Goal: Transaction & Acquisition: Download file/media

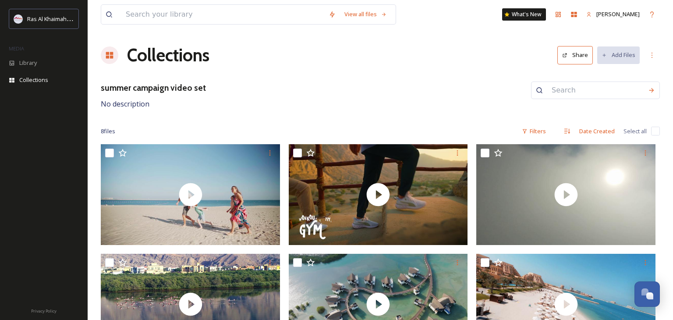
click at [164, 62] on h1 "Collections" at bounding box center [168, 55] width 82 height 26
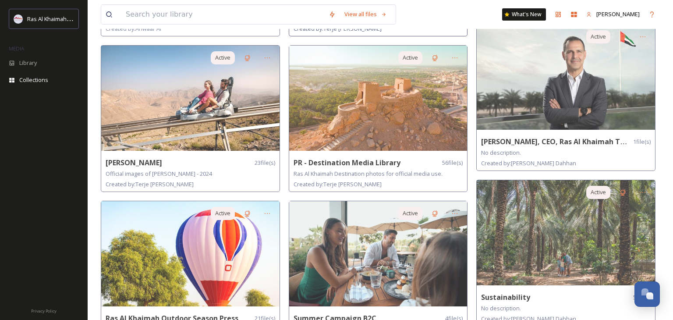
scroll to position [518, 0]
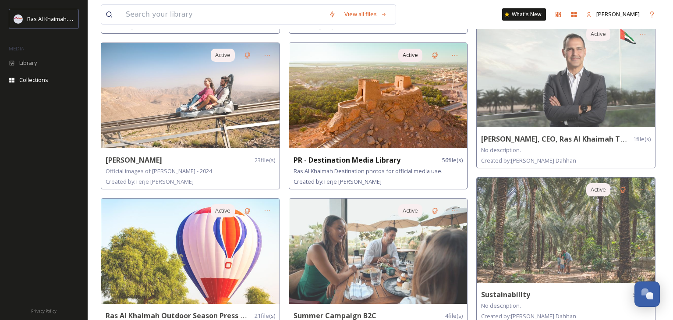
click at [409, 89] on img at bounding box center [378, 95] width 178 height 105
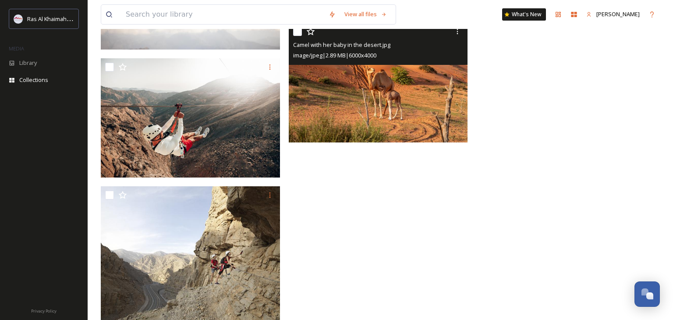
scroll to position [2570, 0]
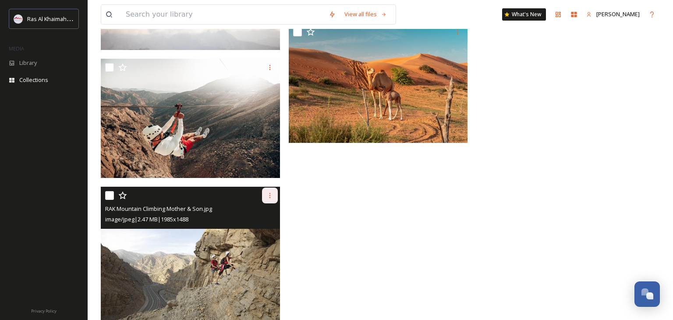
click at [273, 196] on icon at bounding box center [269, 195] width 7 height 7
click at [266, 228] on span "Download" at bounding box center [259, 232] width 27 height 8
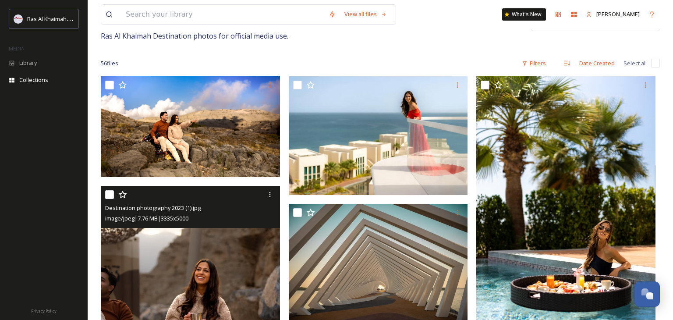
scroll to position [0, 0]
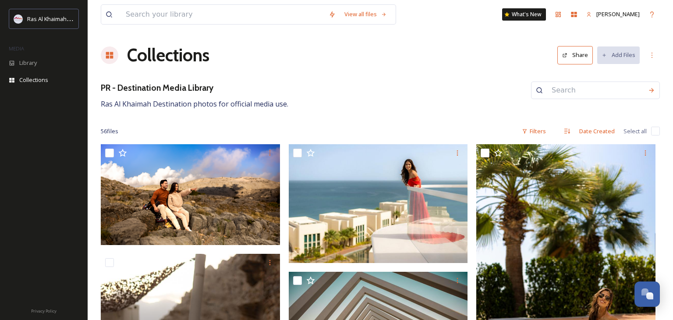
click at [171, 48] on h1 "Collections" at bounding box center [168, 55] width 82 height 26
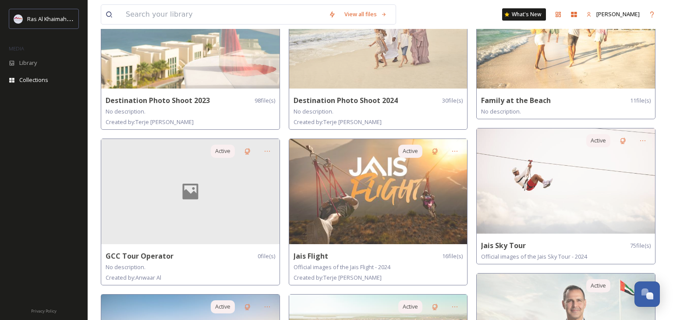
scroll to position [272, 0]
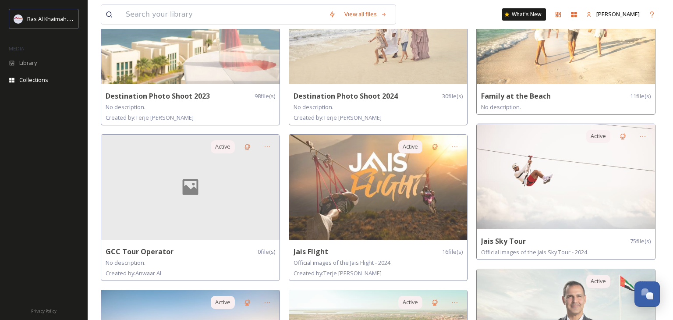
click at [418, 189] on img at bounding box center [378, 186] width 178 height 105
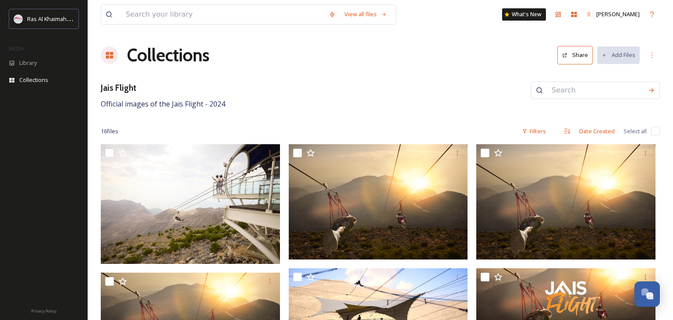
click at [154, 53] on h1 "Collections" at bounding box center [168, 55] width 82 height 26
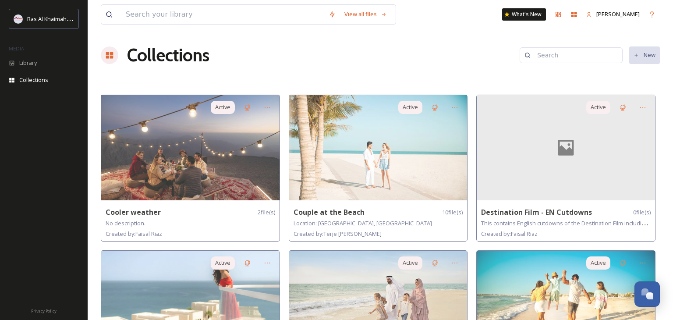
click at [107, 53] on icon at bounding box center [109, 55] width 7 height 7
click at [152, 56] on h1 "Collections" at bounding box center [168, 55] width 82 height 26
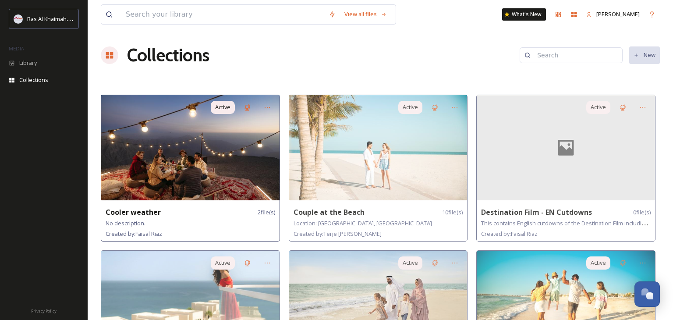
click at [197, 152] on img at bounding box center [190, 147] width 178 height 105
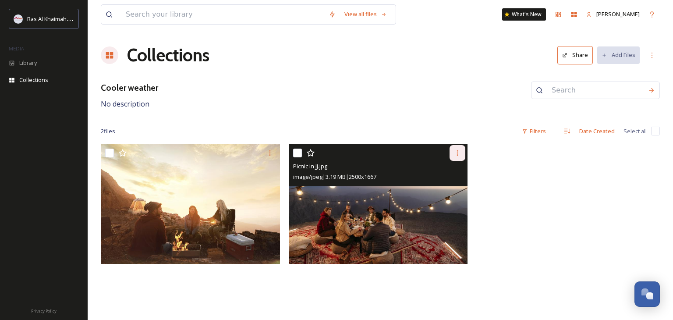
click at [455, 159] on div at bounding box center [457, 153] width 16 height 16
click at [446, 185] on span "Download" at bounding box center [447, 189] width 27 height 8
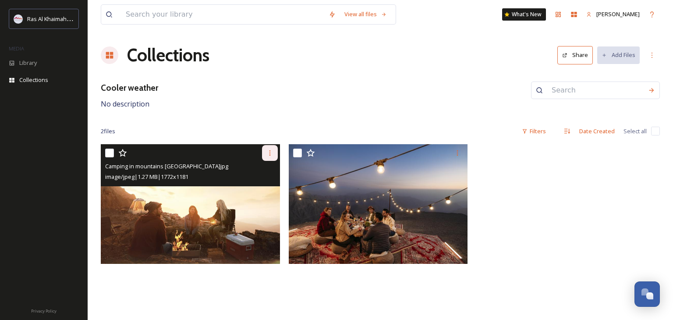
click at [273, 148] on div at bounding box center [270, 153] width 16 height 16
click at [268, 185] on span "Download" at bounding box center [259, 189] width 27 height 8
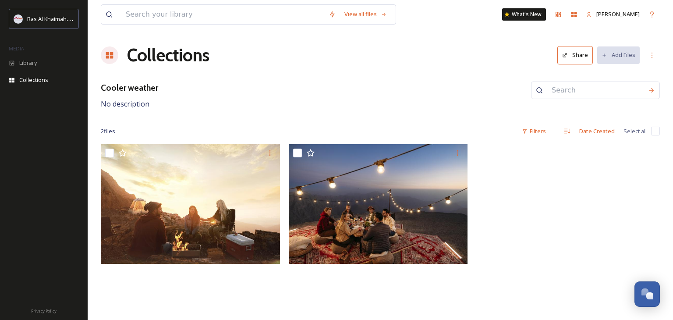
click at [182, 60] on h1 "Collections" at bounding box center [168, 55] width 82 height 26
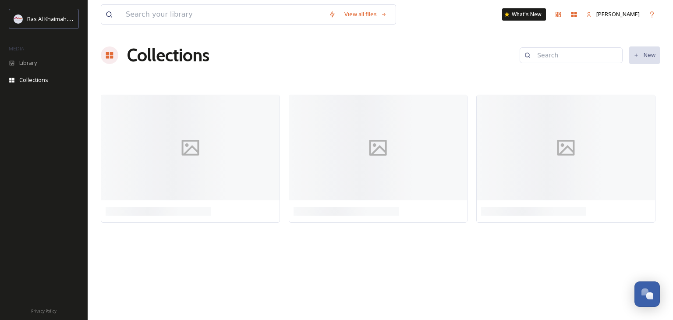
click at [182, 60] on h1 "Collections" at bounding box center [168, 55] width 82 height 26
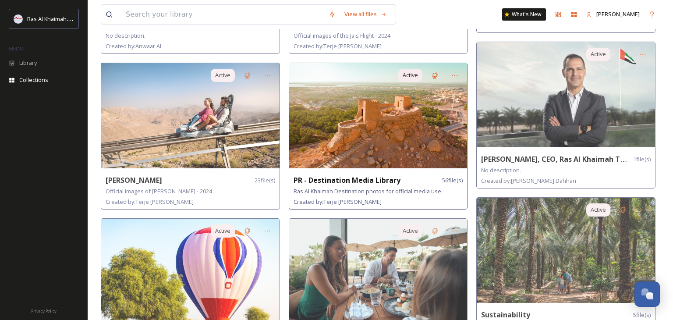
scroll to position [497, 0]
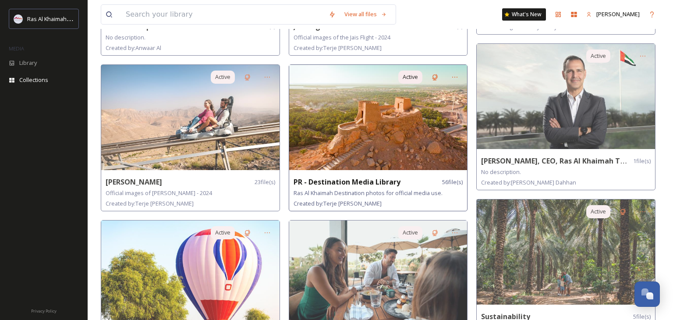
click at [388, 112] on img at bounding box center [378, 117] width 178 height 105
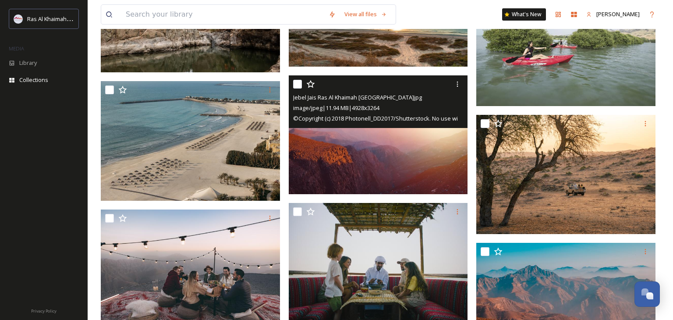
scroll to position [579, 0]
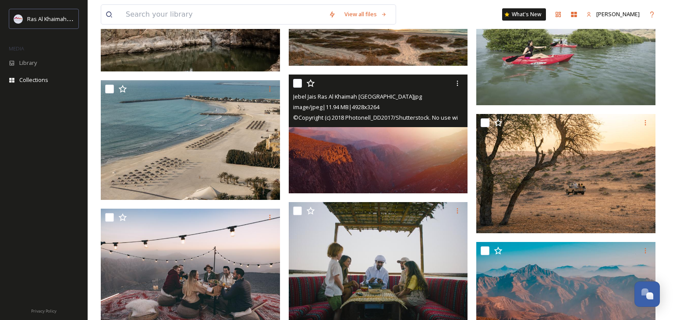
click at [390, 140] on img at bounding box center [378, 133] width 179 height 119
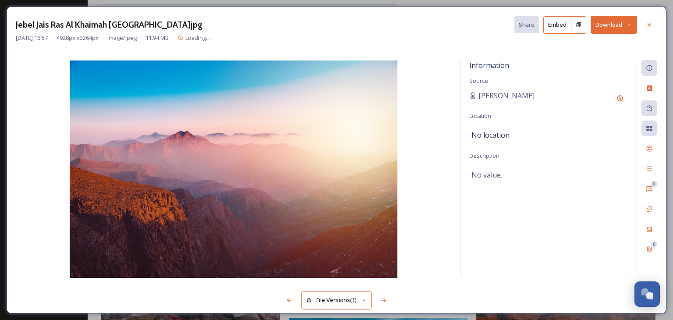
click at [610, 25] on button "Download" at bounding box center [613, 25] width 46 height 18
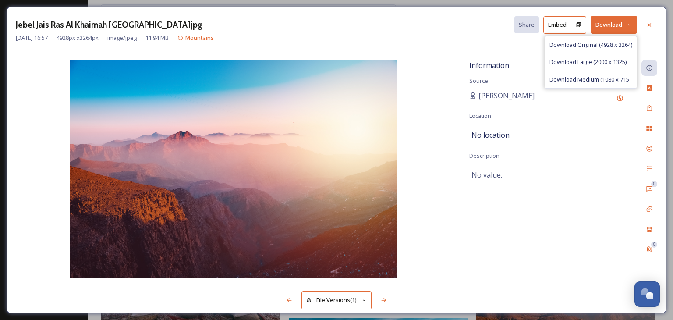
click at [293, 161] on img at bounding box center [233, 168] width 435 height 217
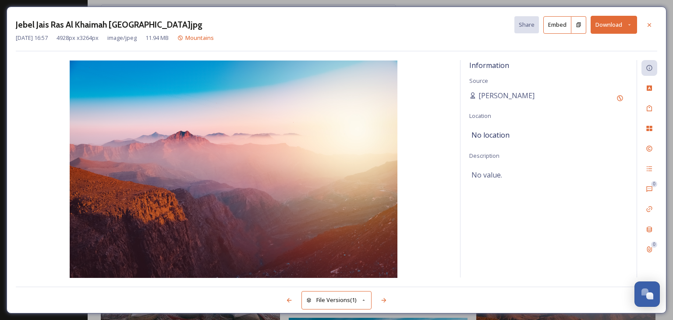
click at [629, 23] on icon at bounding box center [629, 25] width 6 height 6
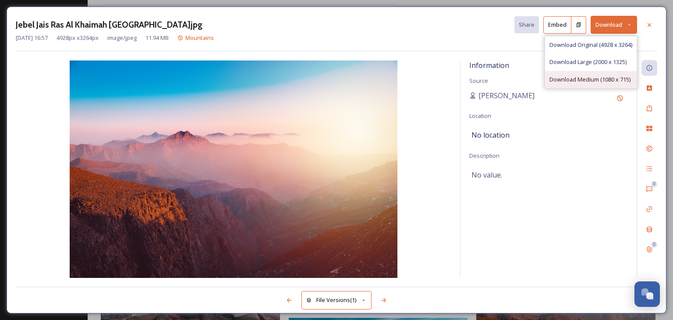
click at [605, 73] on div "Download Medium (1080 x 715)" at bounding box center [591, 79] width 92 height 17
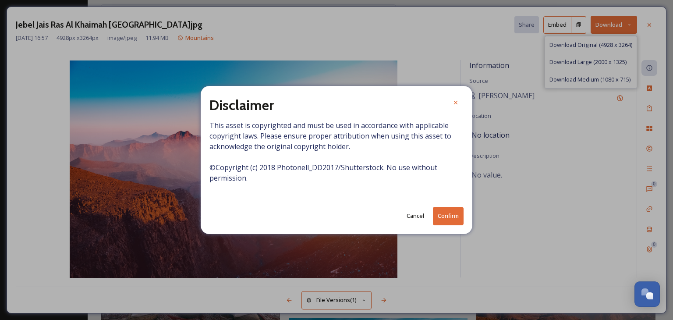
click at [445, 212] on button "Confirm" at bounding box center [448, 216] width 31 height 18
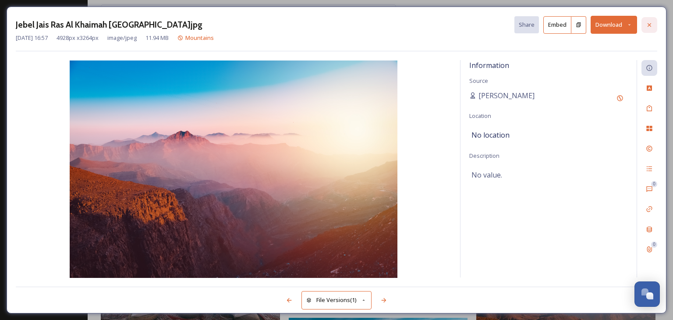
click at [656, 23] on div at bounding box center [649, 25] width 16 height 16
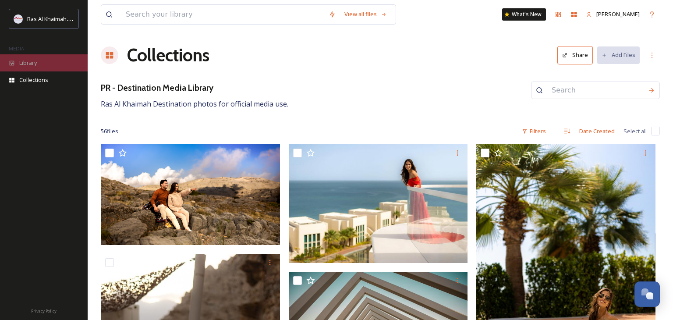
click at [17, 61] on div "Library" at bounding box center [44, 62] width 88 height 17
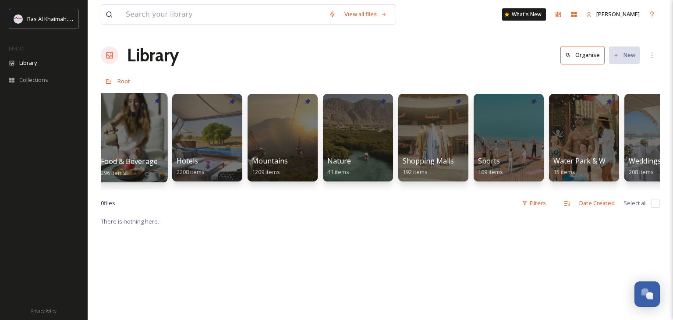
scroll to position [0, 459]
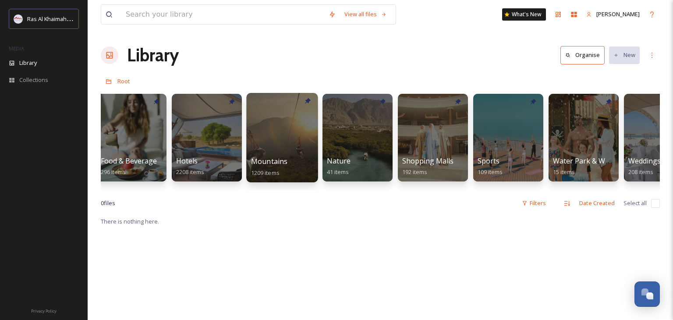
click at [314, 139] on div at bounding box center [281, 137] width 71 height 89
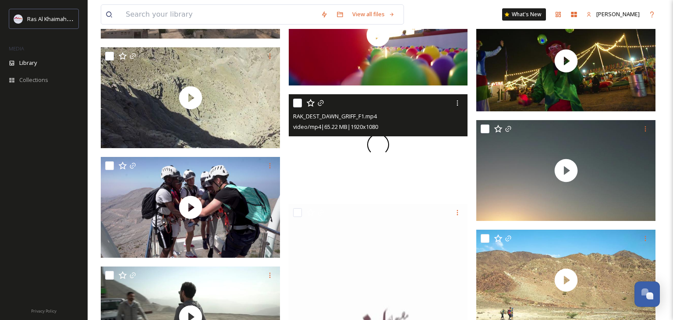
scroll to position [9984, 0]
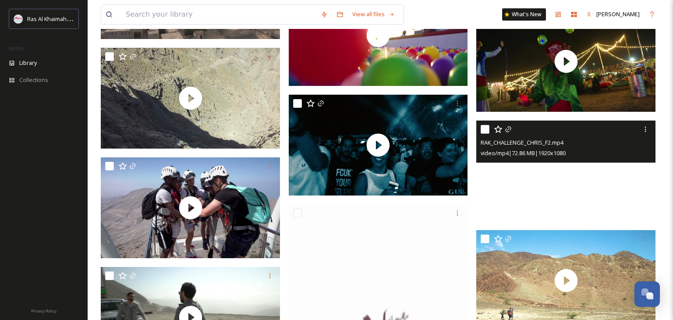
click at [573, 174] on video "RAK_CHALLENGE_CHRIS_F2.mp4" at bounding box center [565, 170] width 179 height 101
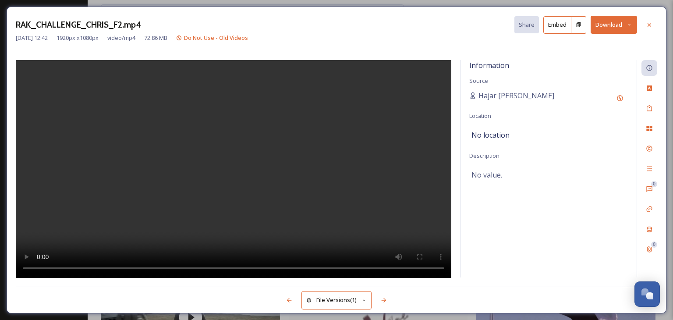
click at [600, 19] on button "Download" at bounding box center [613, 25] width 46 height 18
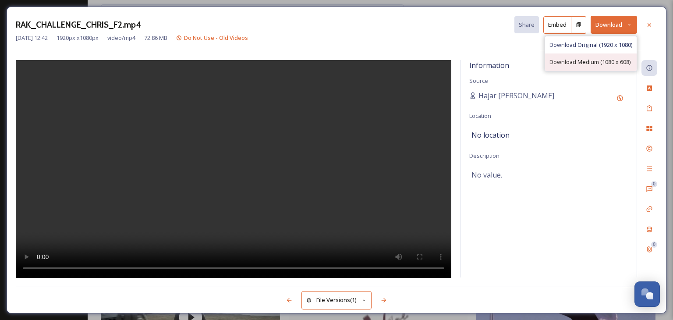
click at [595, 61] on span "Download Medium (1080 x 608)" at bounding box center [589, 62] width 81 height 8
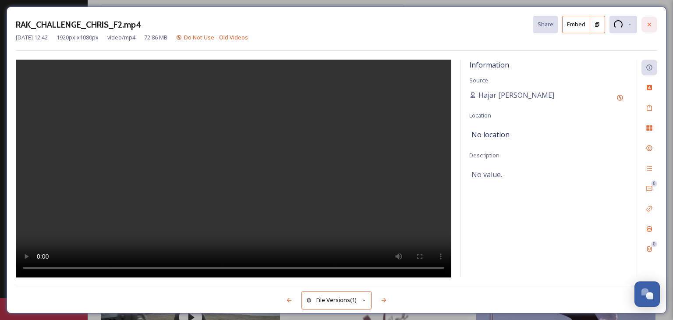
click at [648, 23] on icon at bounding box center [648, 24] width 7 height 7
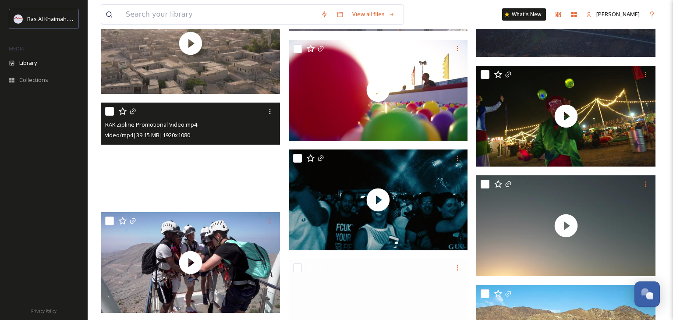
scroll to position [9928, 0]
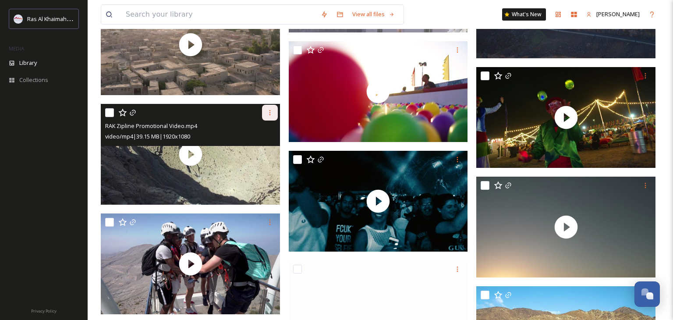
click at [265, 113] on div at bounding box center [270, 113] width 16 height 16
click at [265, 146] on span "Download" at bounding box center [259, 149] width 27 height 8
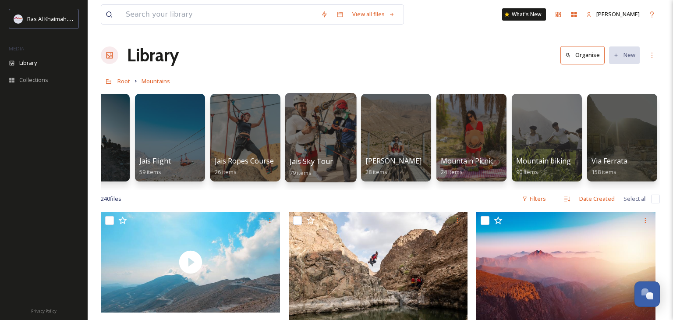
scroll to position [0, 0]
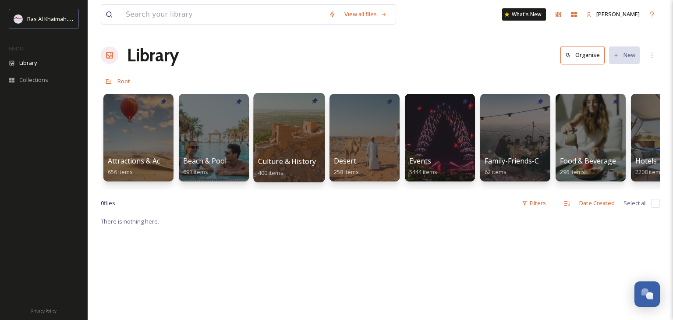
click at [290, 130] on div at bounding box center [288, 137] width 71 height 89
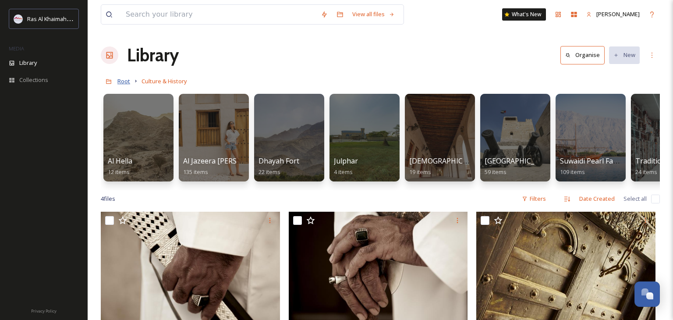
click at [117, 80] on span "Root" at bounding box center [123, 81] width 13 height 8
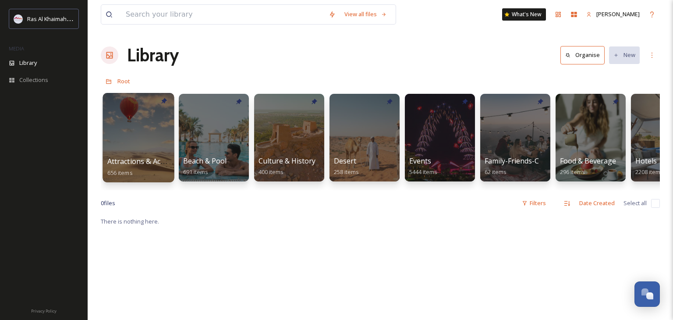
click at [153, 143] on div at bounding box center [137, 137] width 71 height 89
click at [630, 145] on div "Attractions & Activities 656 items Beach & Pool 691 items Culture & History 400…" at bounding box center [380, 139] width 559 height 101
